Goal: Navigation & Orientation: Find specific page/section

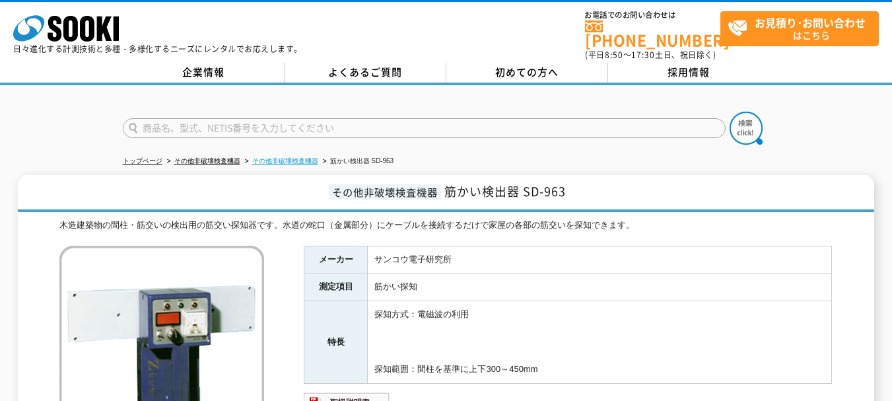
click at [299, 157] on link "その他非破壊検査機器" at bounding box center [285, 160] width 66 height 7
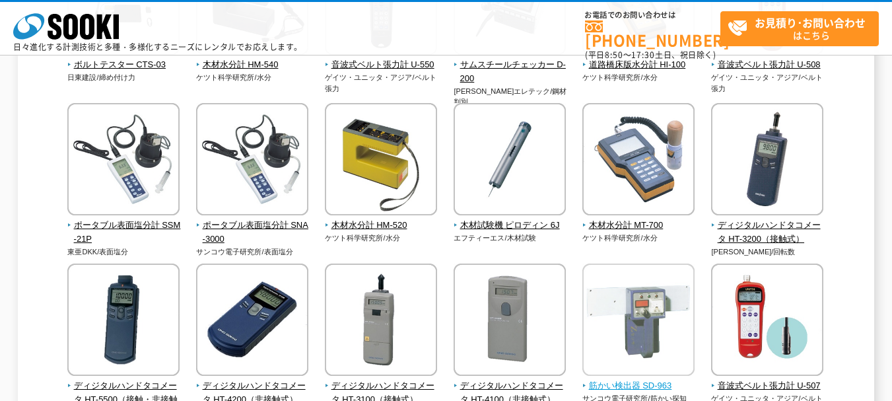
scroll to position [330, 0]
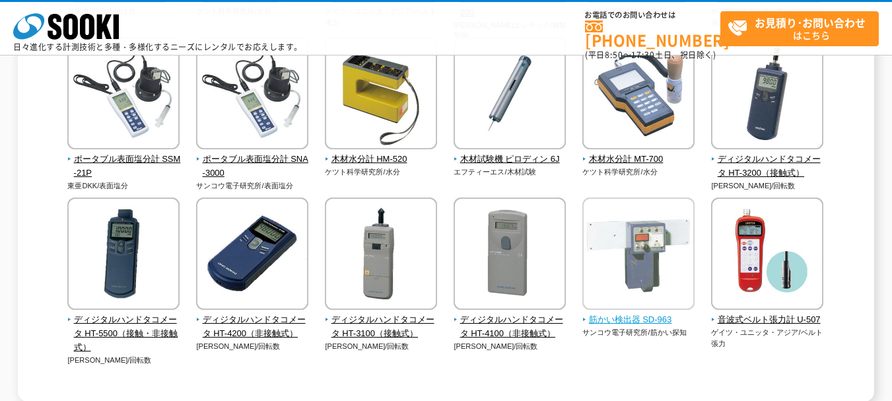
click at [639, 261] on img at bounding box center [639, 256] width 112 height 116
